Goal: Find specific page/section: Find specific page/section

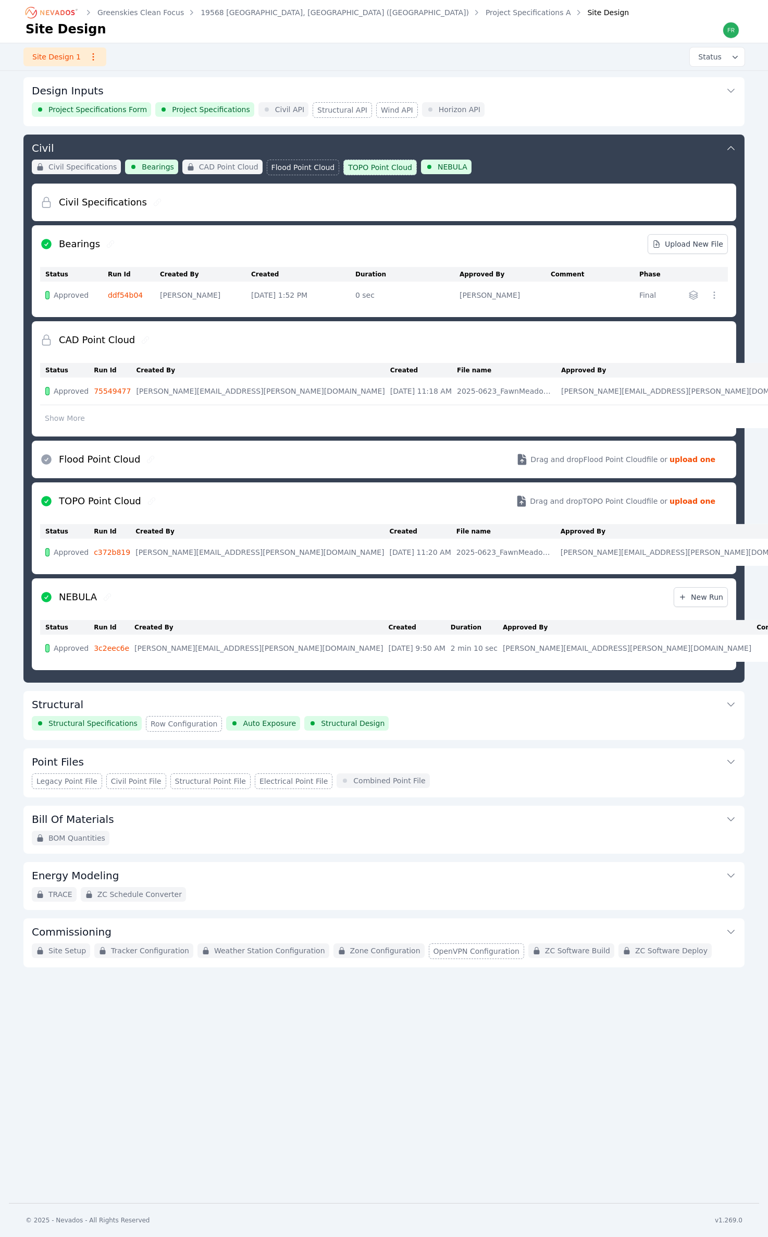
click at [63, 5] on icon "Breadcrumb" at bounding box center [51, 12] width 57 height 17
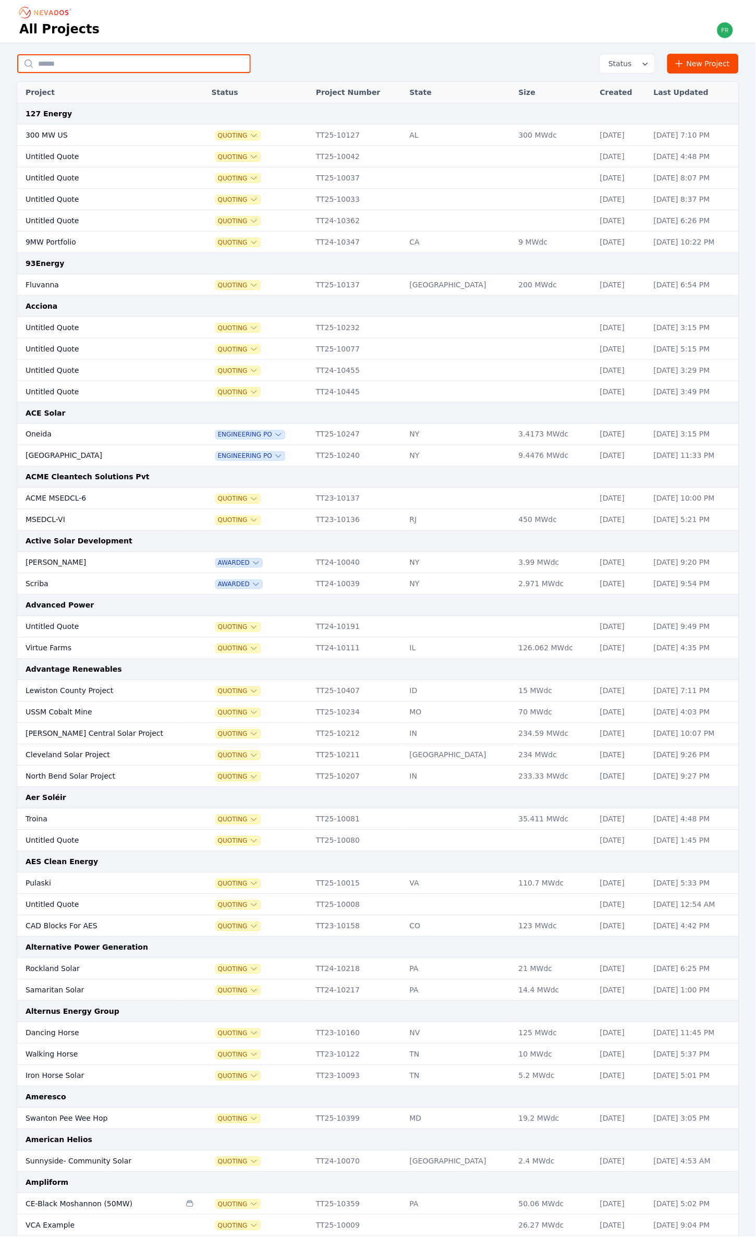
click at [151, 64] on input "text" at bounding box center [134, 63] width 234 height 19
type input "****"
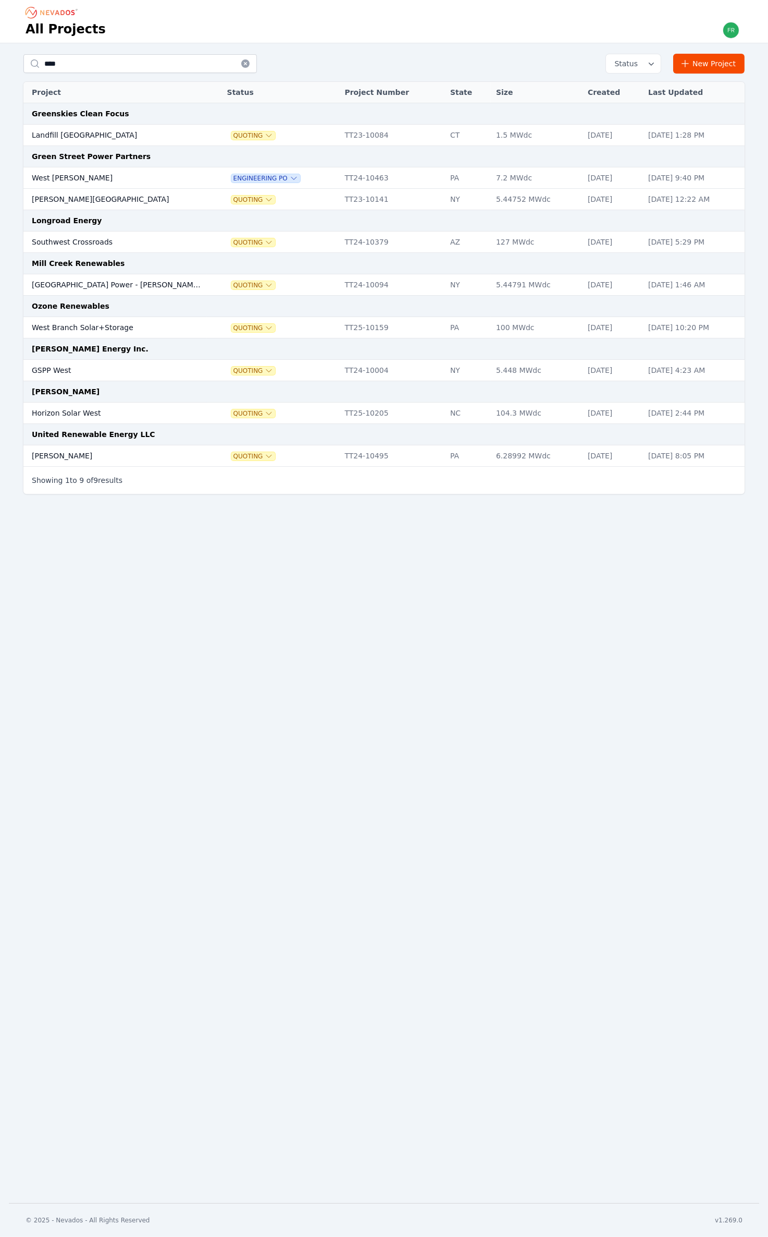
click at [141, 175] on td "West [PERSON_NAME]" at bounding box center [115, 177] width 184 height 21
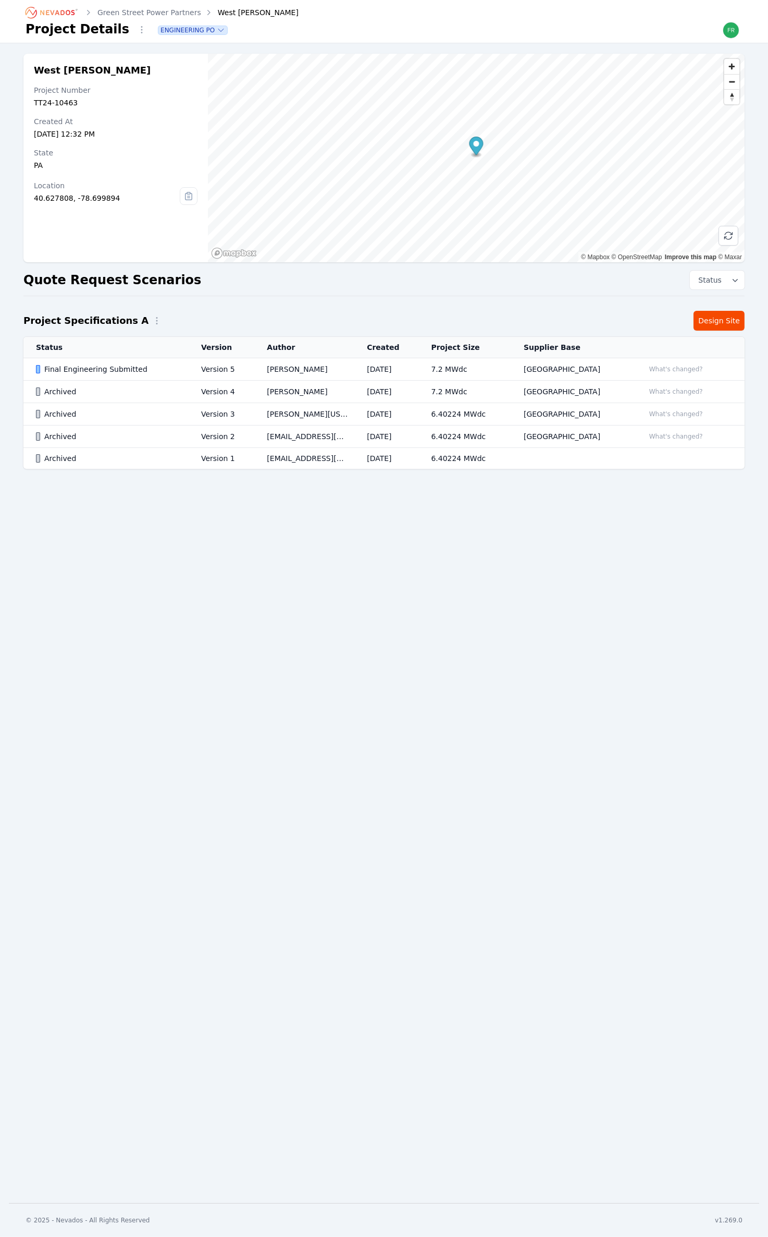
click at [149, 370] on div "Final Engineering Submitted" at bounding box center [110, 369] width 148 height 10
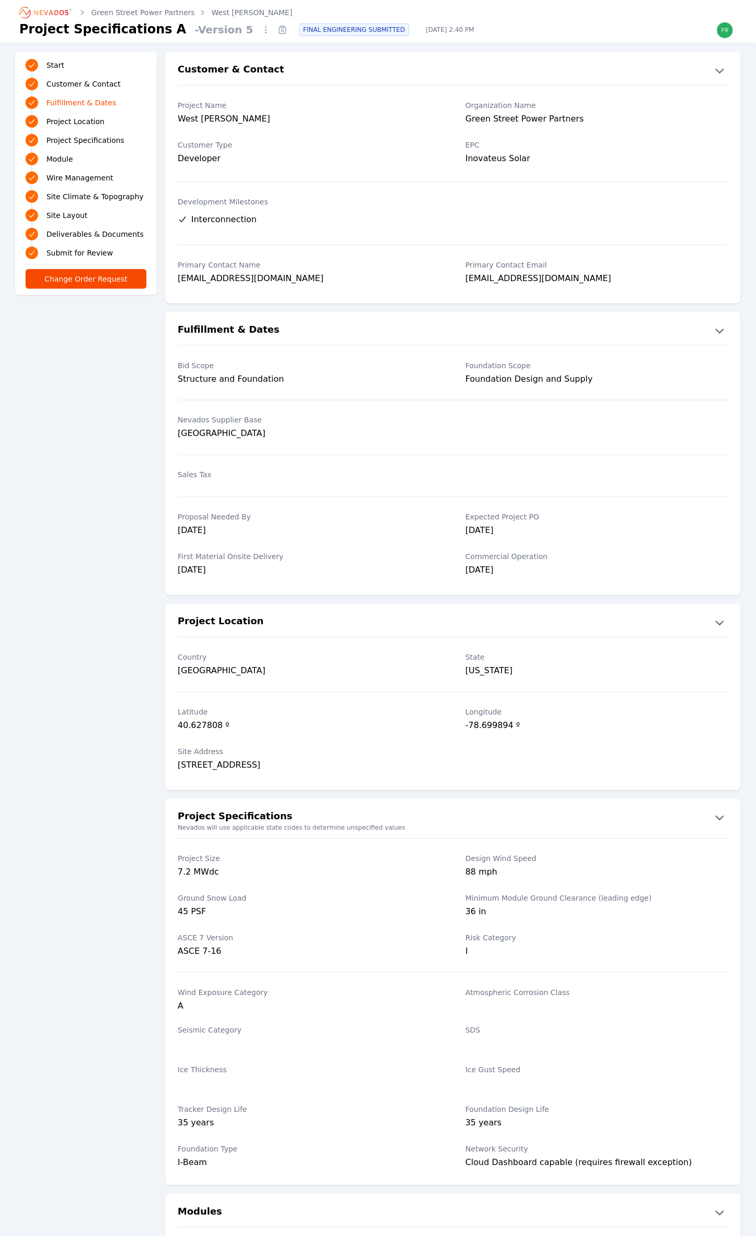
click at [60, 152] on link "Module" at bounding box center [86, 159] width 121 height 15
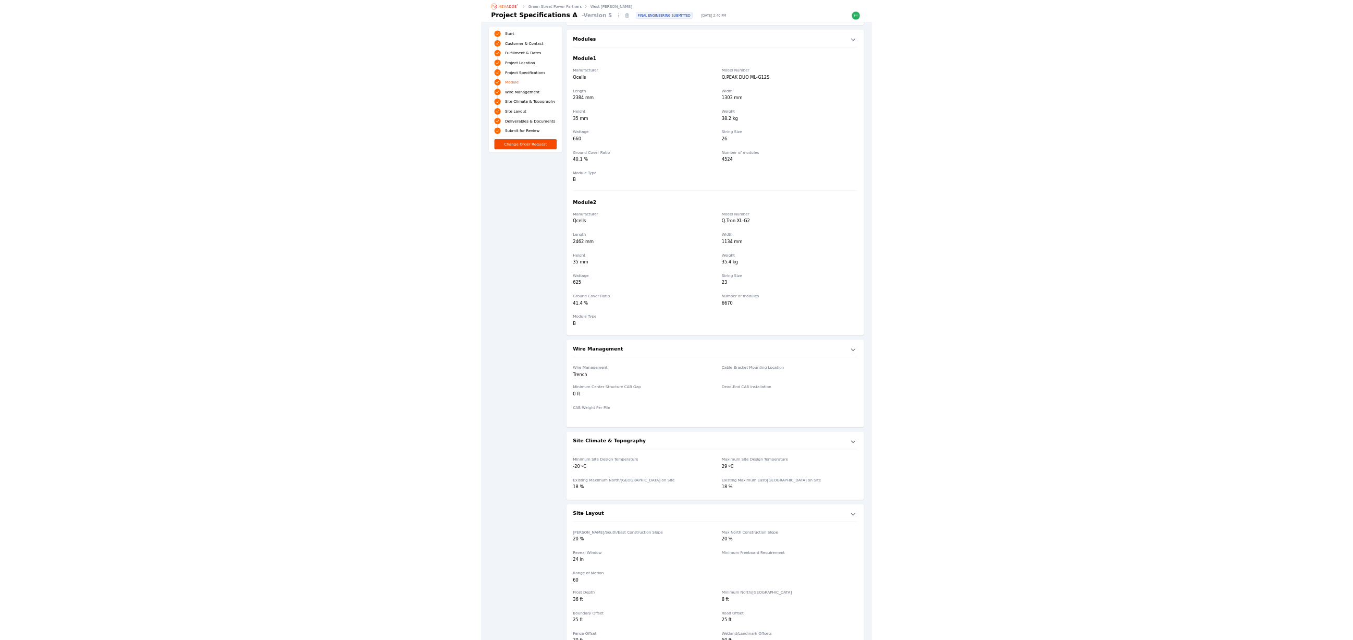
scroll to position [1113, 0]
